Goal: Task Accomplishment & Management: Manage account settings

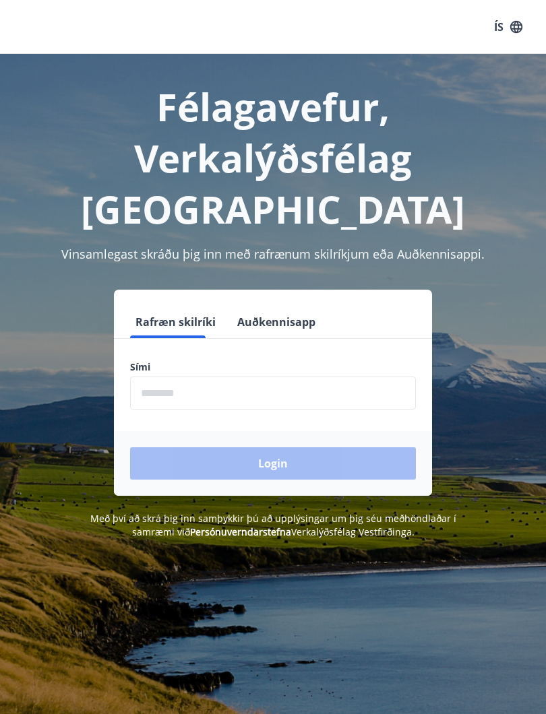
click at [235, 377] on input "phone" at bounding box center [273, 393] width 286 height 33
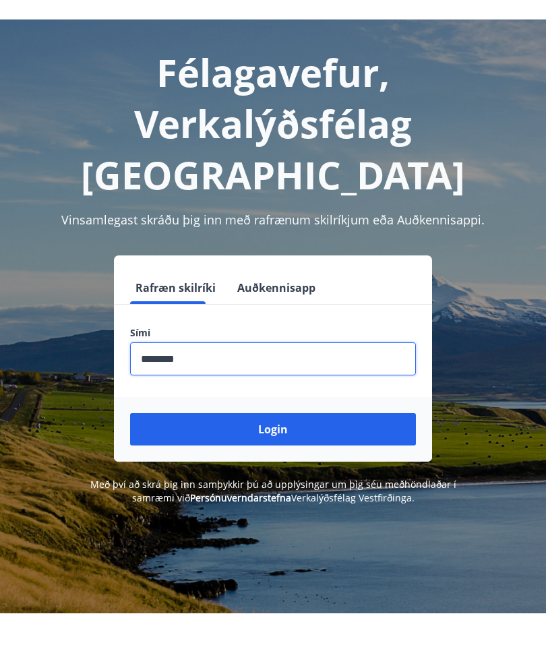
type input "********"
click at [269, 447] on button "Login" at bounding box center [273, 463] width 286 height 32
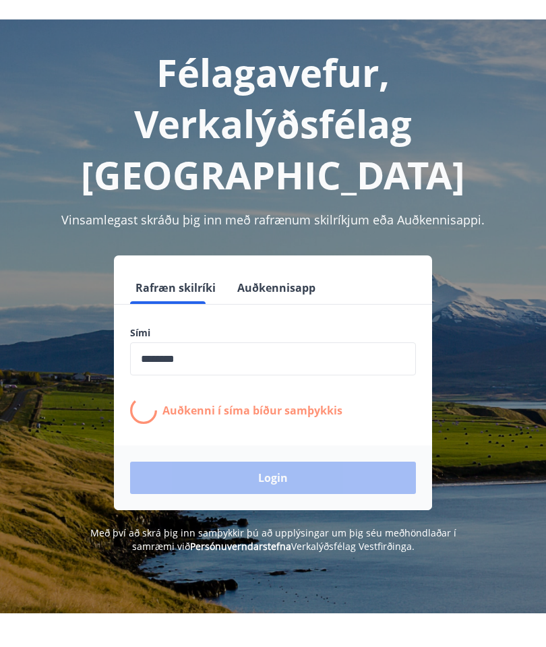
scroll to position [34, 0]
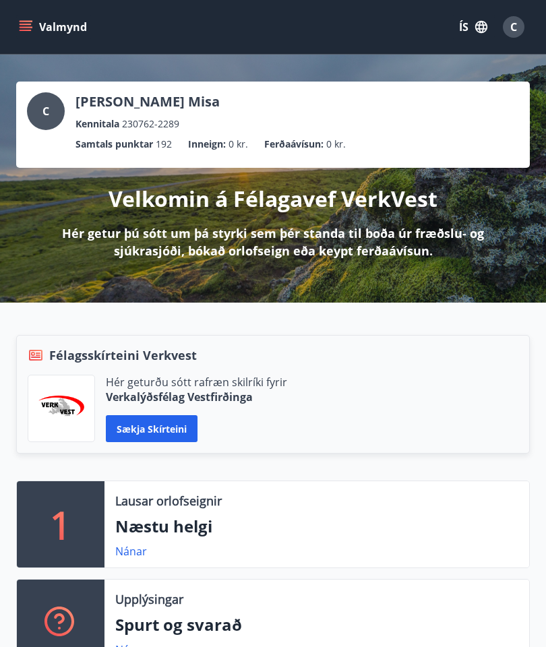
click at [25, 22] on icon "menu" at bounding box center [27, 21] width 15 height 1
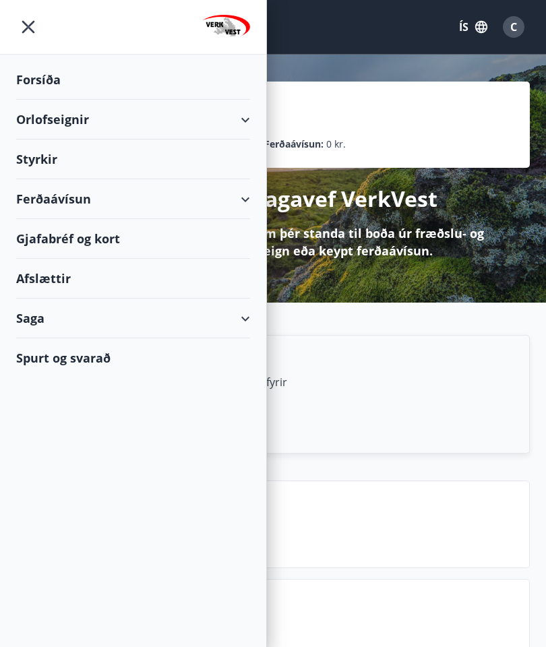
click at [40, 79] on div "Forsíða" at bounding box center [133, 80] width 234 height 40
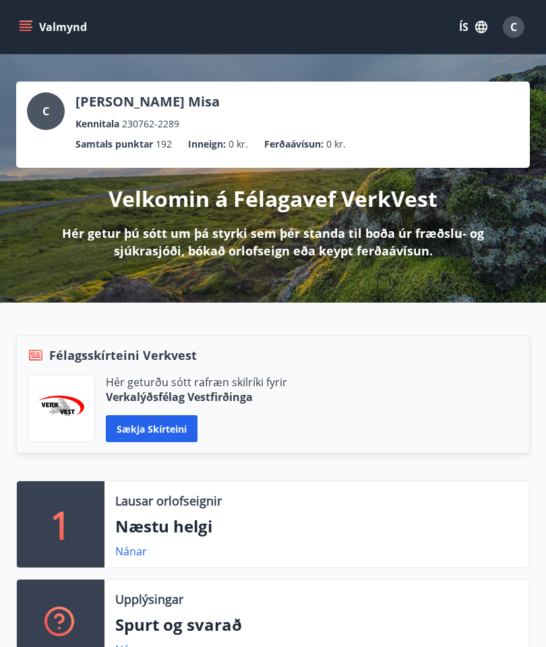
click at [452, 32] on button "ÍS" at bounding box center [472, 27] width 43 height 24
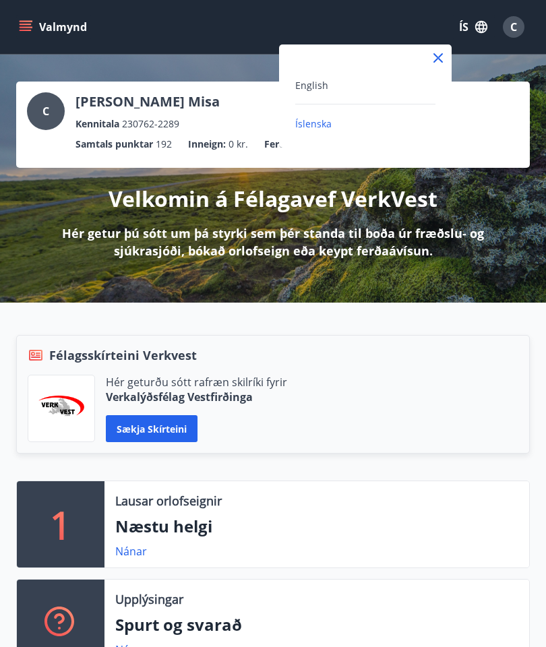
click at [304, 84] on span "English" at bounding box center [311, 85] width 33 height 13
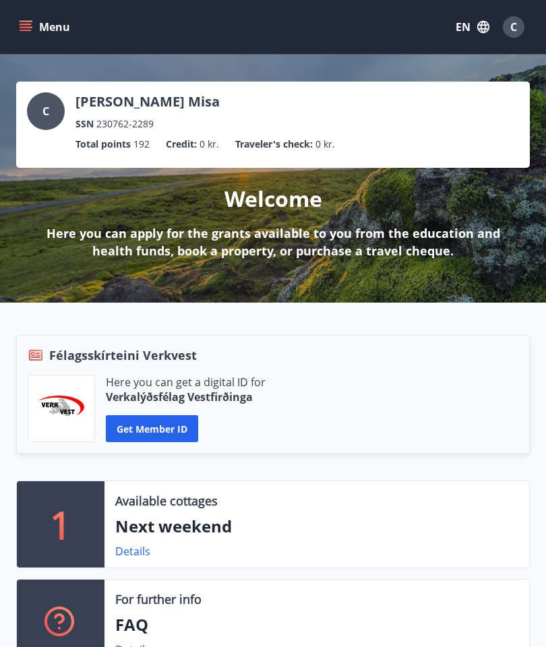
click at [29, 22] on icon "menu" at bounding box center [27, 21] width 15 height 1
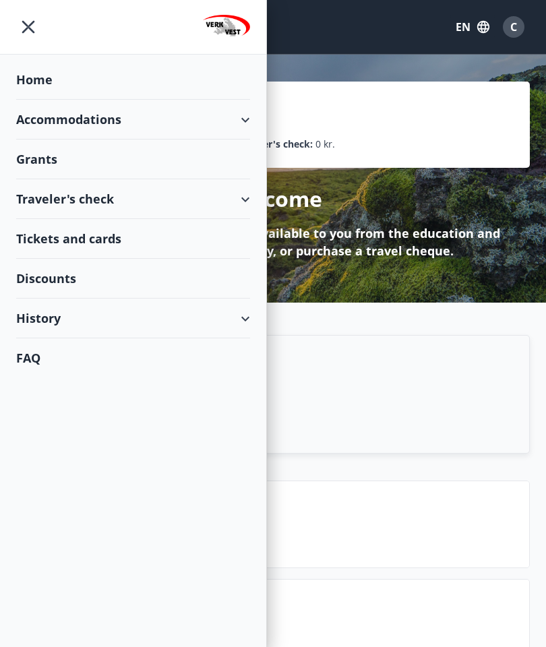
click at [28, 25] on icon "menu" at bounding box center [28, 27] width 24 height 24
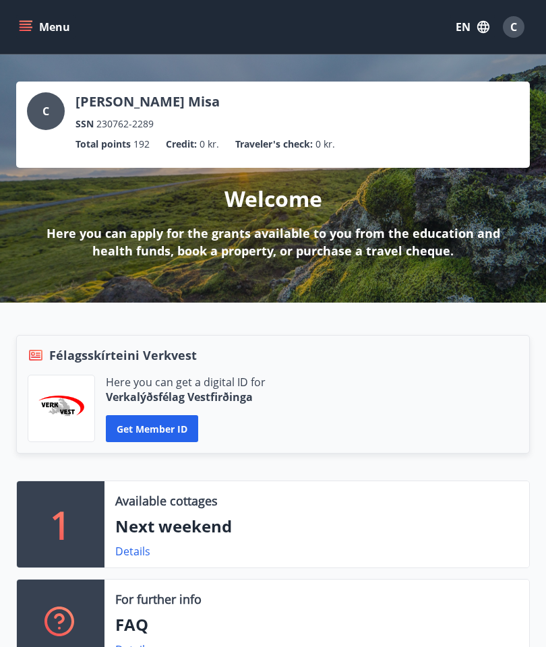
click at [517, 20] on div "C" at bounding box center [514, 27] width 22 height 22
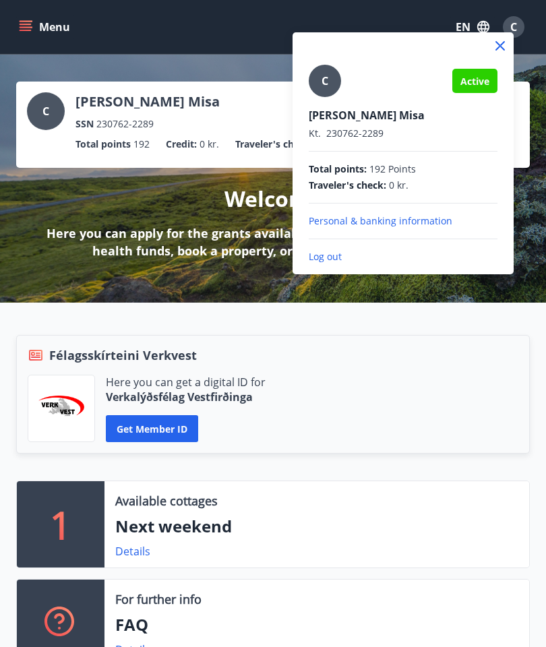
click at [492, 46] on icon at bounding box center [500, 46] width 16 height 16
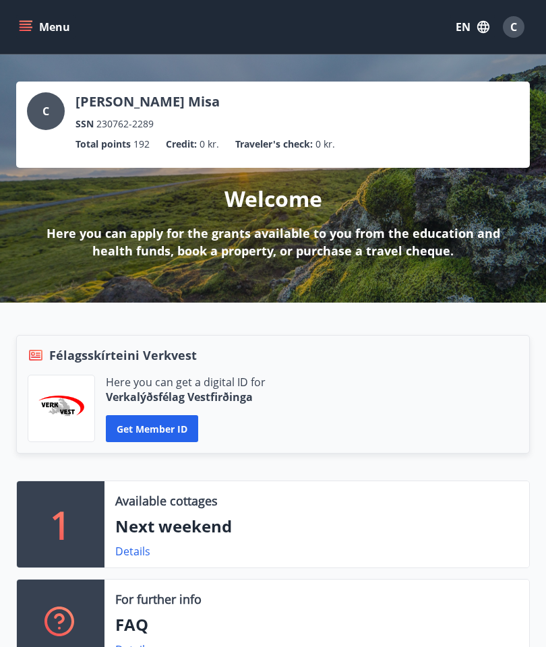
click at [43, 28] on button "Menu" at bounding box center [45, 27] width 59 height 24
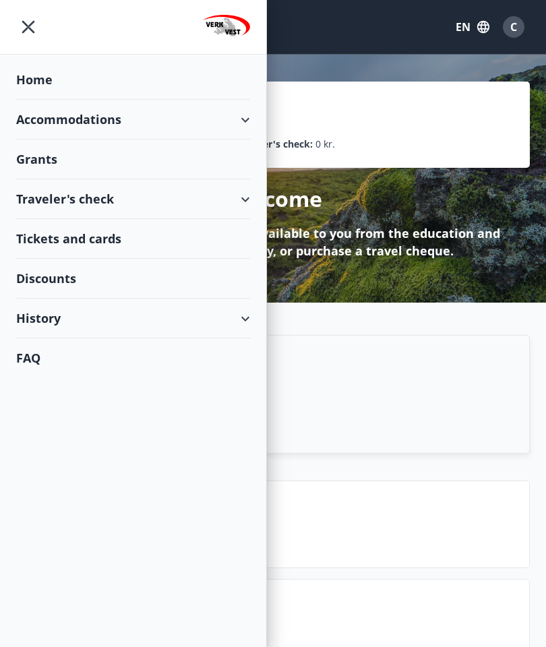
click at [30, 35] on icon "menu" at bounding box center [28, 27] width 24 height 24
